Goal: Navigation & Orientation: Understand site structure

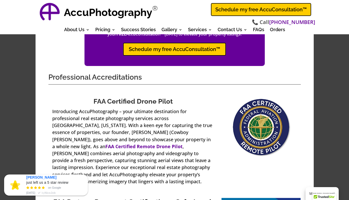
scroll to position [447, 0]
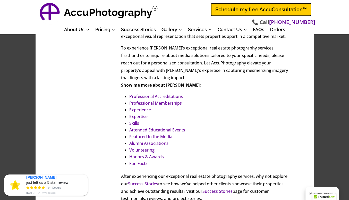
scroll to position [222, 0]
click at [148, 140] on link "Alumni Associations" at bounding box center [148, 143] width 39 height 6
click at [144, 140] on link "Alumni Associations" at bounding box center [148, 143] width 39 height 6
click at [139, 140] on link "Alumni Associations" at bounding box center [148, 143] width 39 height 6
click at [138, 147] on link "Volunteering" at bounding box center [141, 150] width 25 height 6
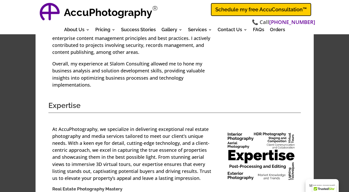
scroll to position [3532, 0]
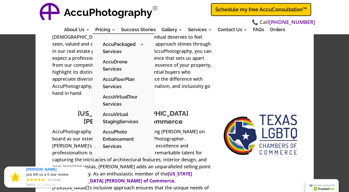
click at [97, 37] on ul "AccuPackaged Services AccuProPackage AccuPlusPackage AccuBasic Package AccuDron…" at bounding box center [123, 94] width 62 height 123
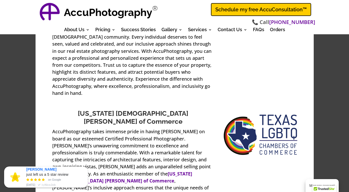
click at [57, 9] on img at bounding box center [49, 12] width 23 height 23
